Goal: Information Seeking & Learning: Learn about a topic

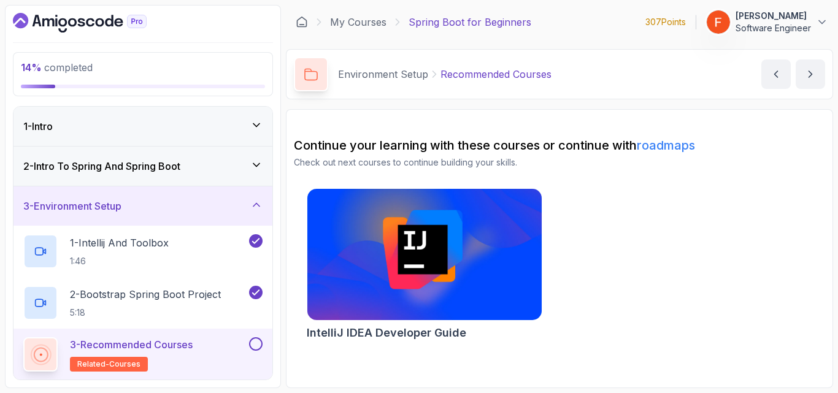
click at [205, 172] on div "2 - Intro To Spring And Spring Boot" at bounding box center [142, 166] width 239 height 15
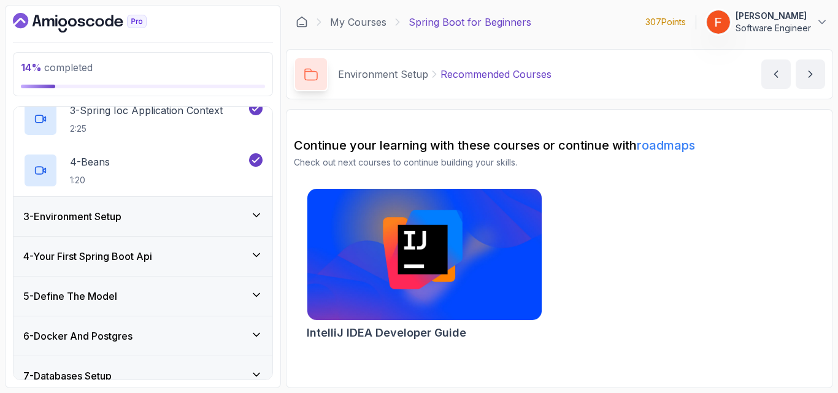
scroll to position [196, 0]
click at [207, 210] on div "3 - Environment Setup" at bounding box center [142, 216] width 239 height 15
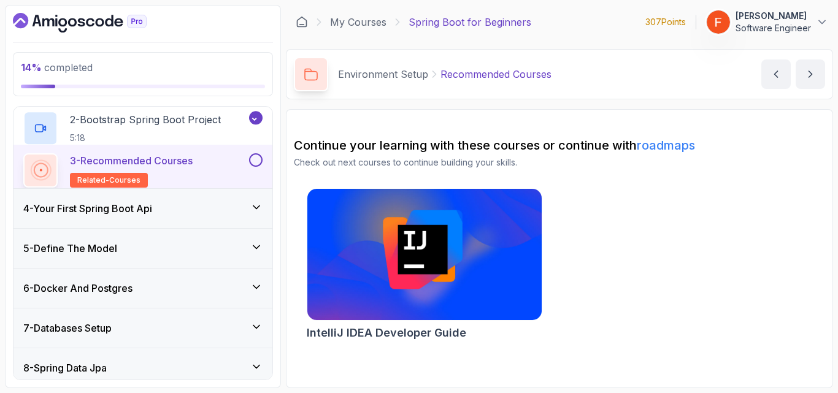
scroll to position [102, 0]
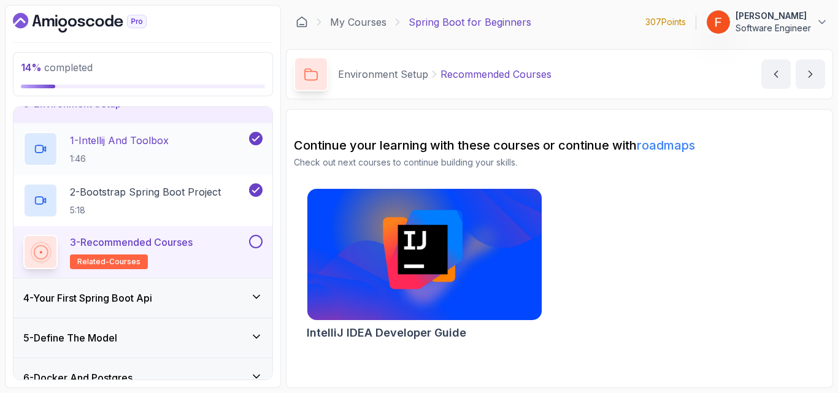
click at [192, 158] on div "1 - Intellij And Toolbox 1:46" at bounding box center [134, 149] width 223 height 34
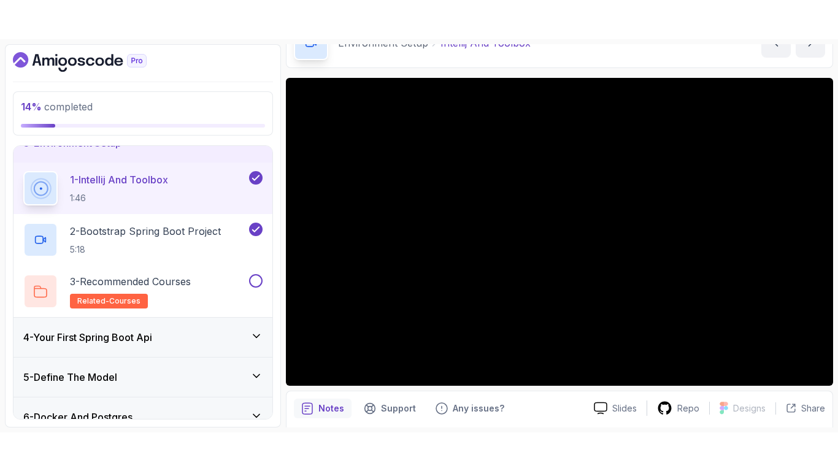
scroll to position [71, 0]
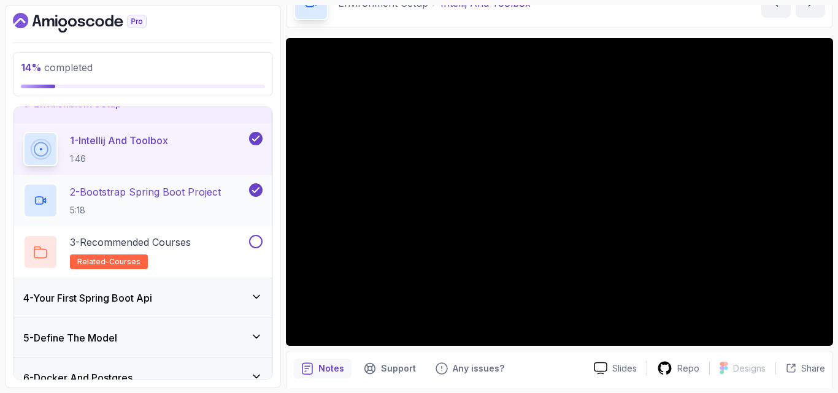
click at [211, 207] on p "5:18" at bounding box center [145, 210] width 151 height 12
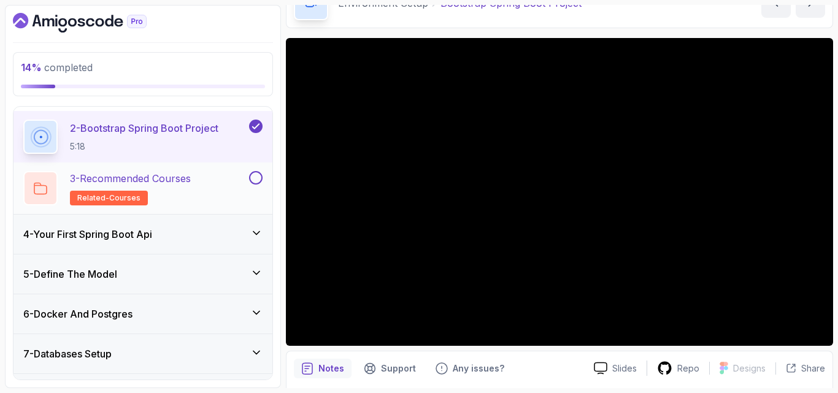
scroll to position [167, 0]
click at [255, 239] on div "4 - Your First Spring Boot Api" at bounding box center [142, 233] width 239 height 15
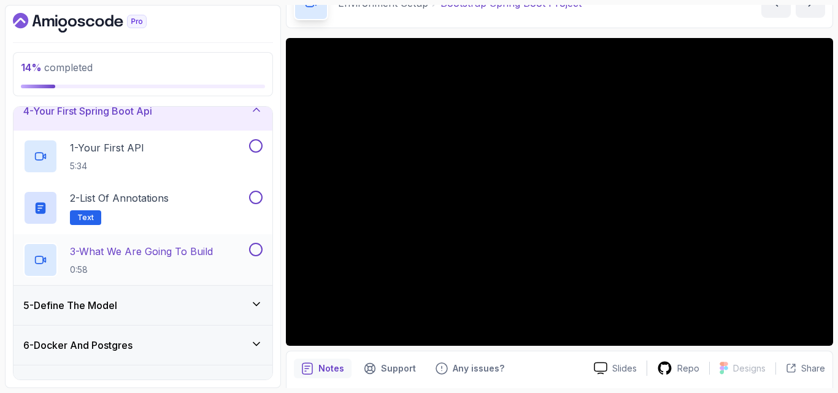
scroll to position [135, 0]
click at [160, 150] on div "1 - Your First API 5:34" at bounding box center [134, 156] width 223 height 34
click at [191, 162] on div "1 - Your First API 5:34" at bounding box center [134, 156] width 223 height 34
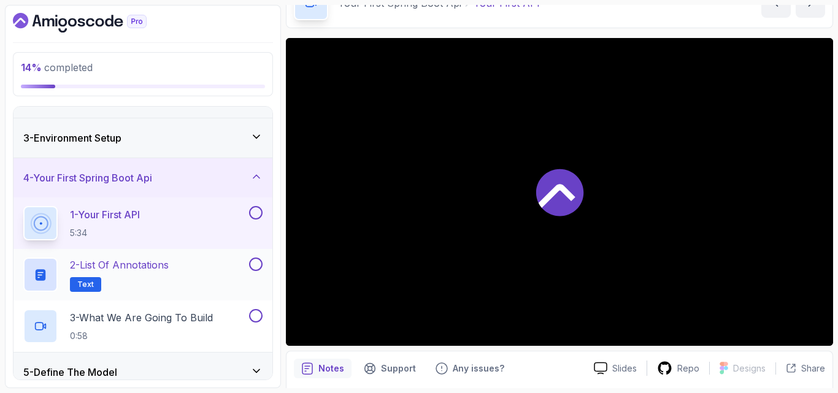
scroll to position [67, 0]
